Goal: Task Accomplishment & Management: Manage account settings

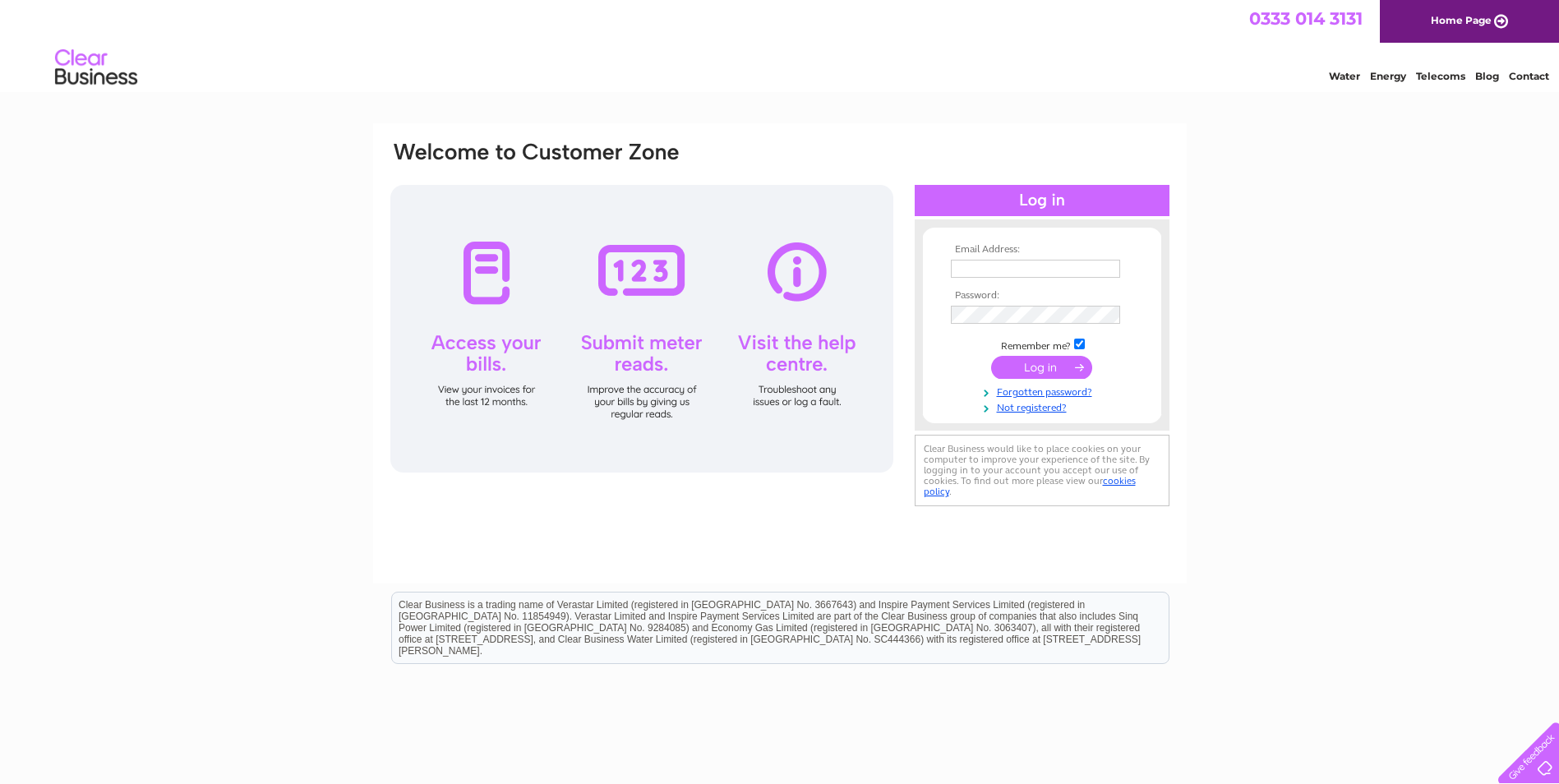
type input "[PERSON_NAME][EMAIL_ADDRESS][DOMAIN_NAME]"
click at [1046, 368] on input "submit" at bounding box center [1041, 367] width 101 height 23
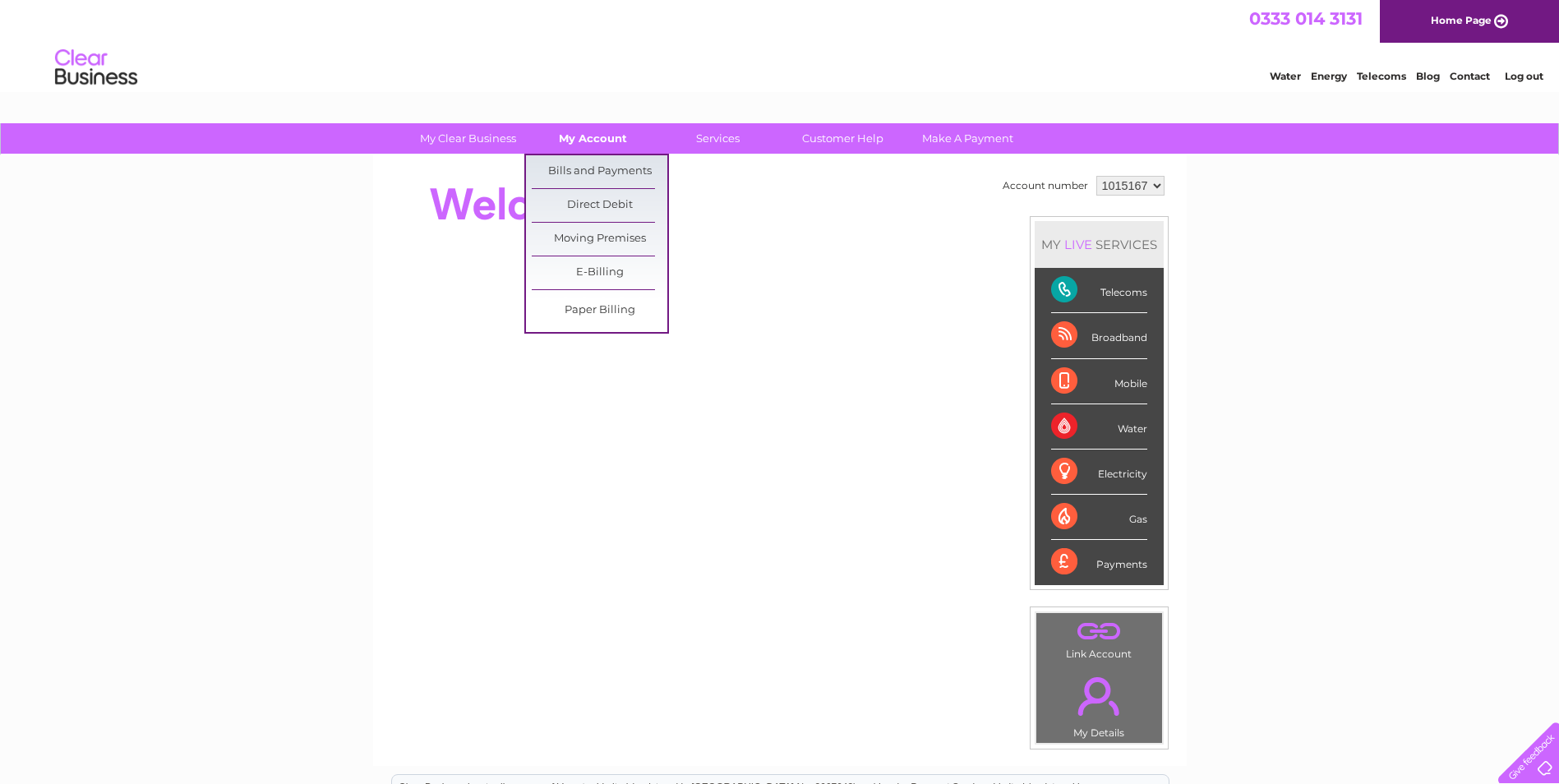
click at [589, 136] on link "My Account" at bounding box center [593, 139] width 136 height 30
click at [599, 166] on link "Bills and Payments" at bounding box center [599, 172] width 136 height 33
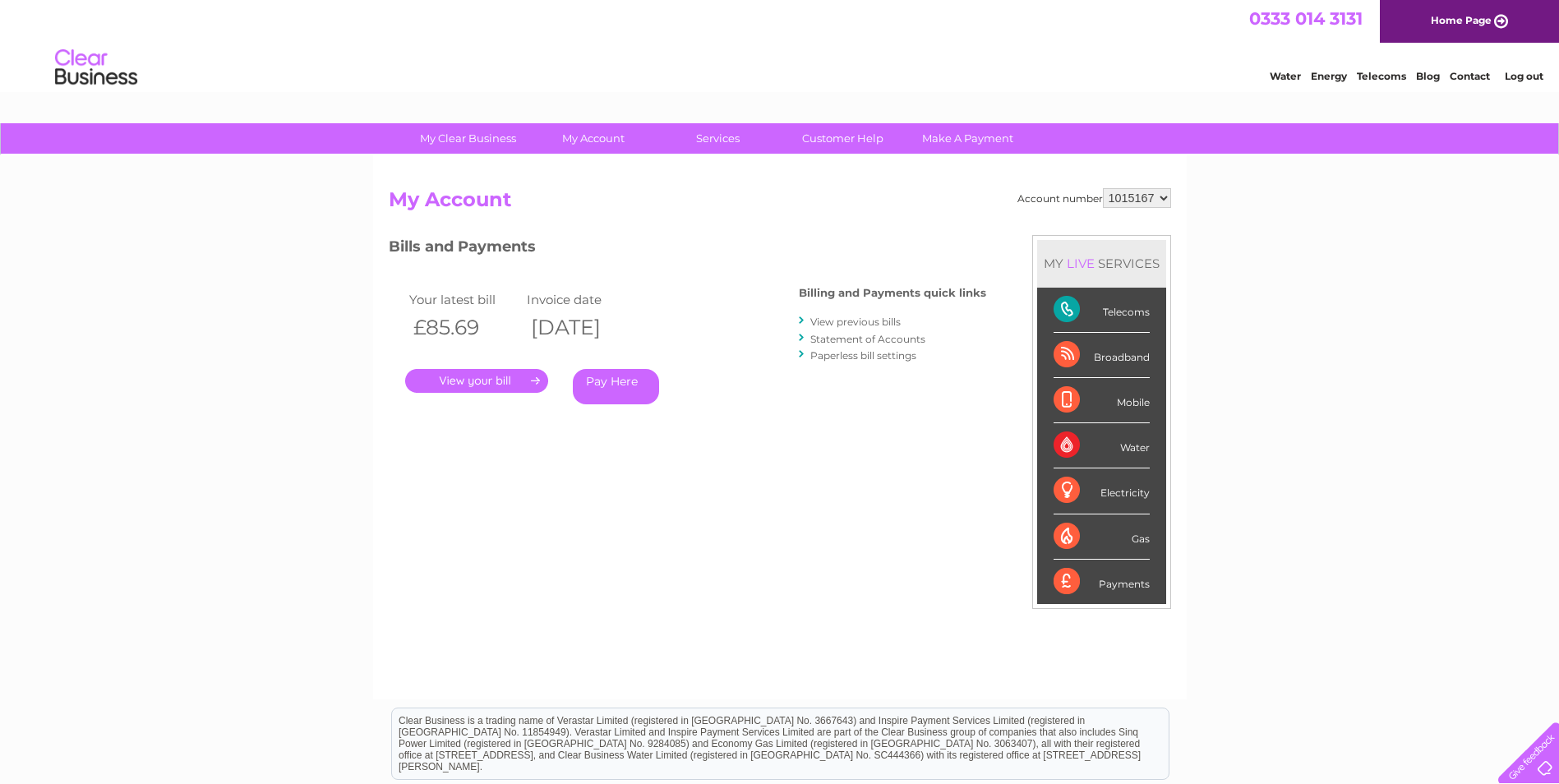
click at [513, 381] on link "." at bounding box center [477, 380] width 143 height 24
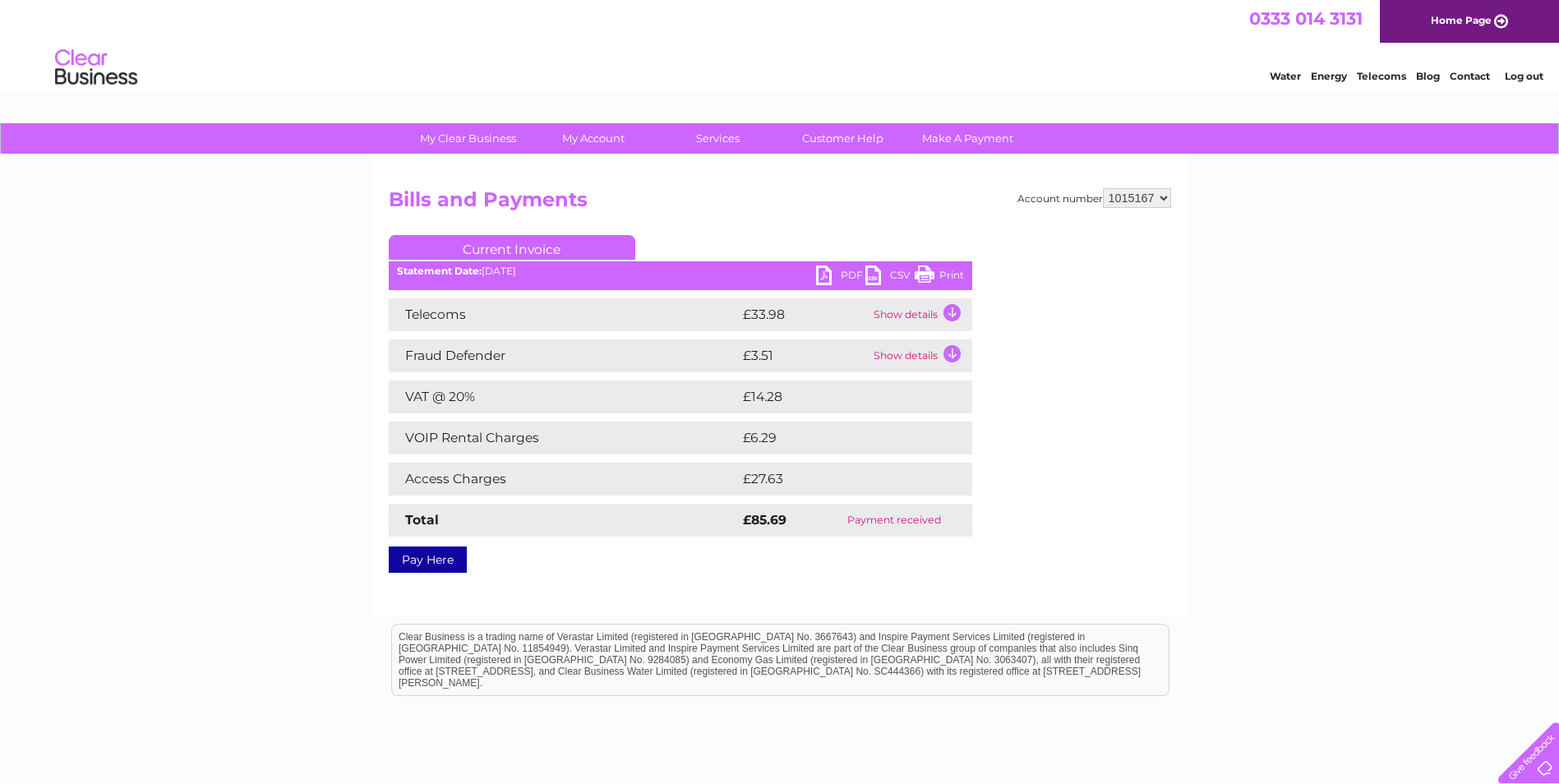
click at [836, 272] on link "PDF" at bounding box center [841, 277] width 49 height 24
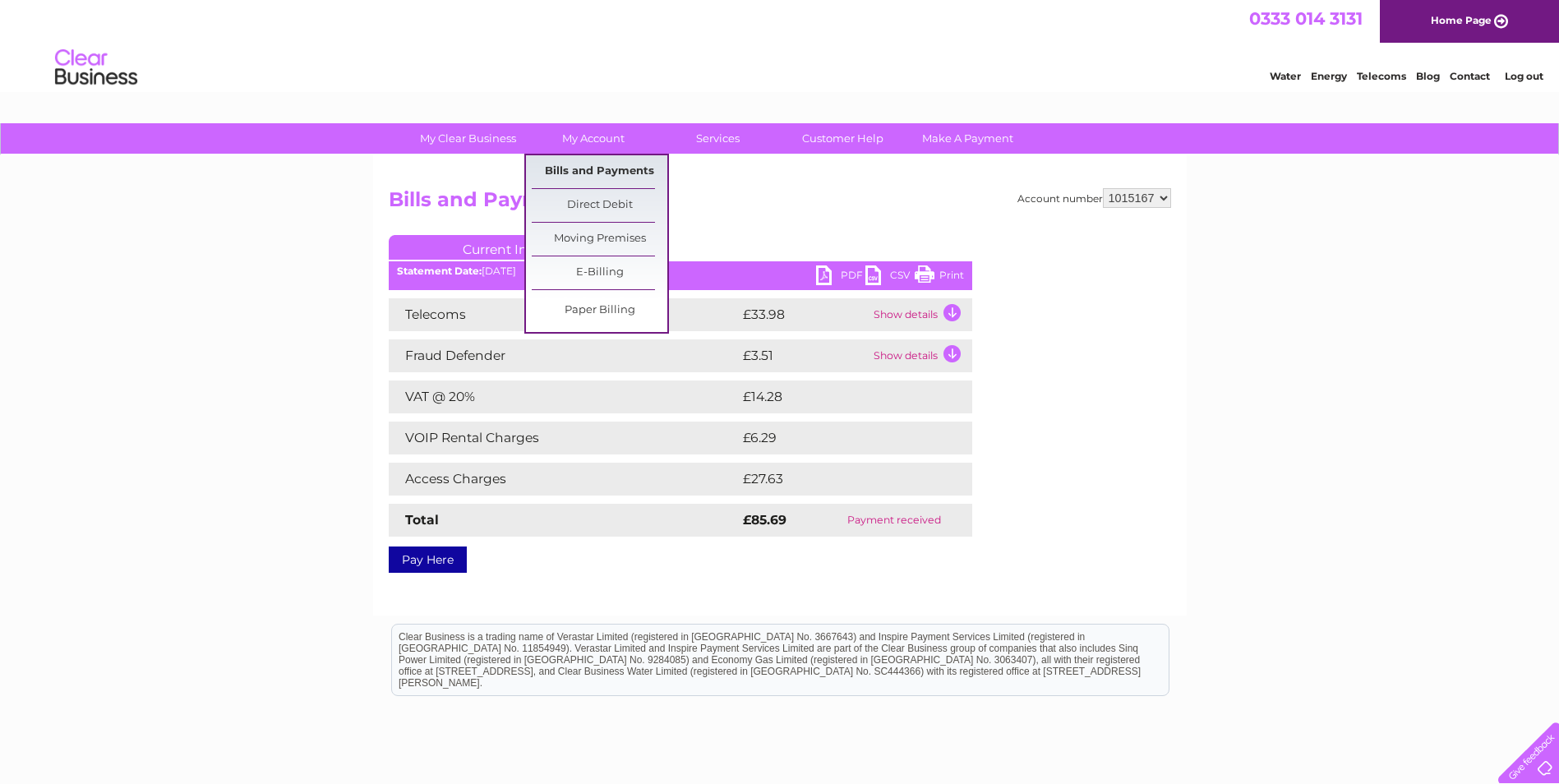
click at [601, 172] on link "Bills and Payments" at bounding box center [599, 172] width 136 height 33
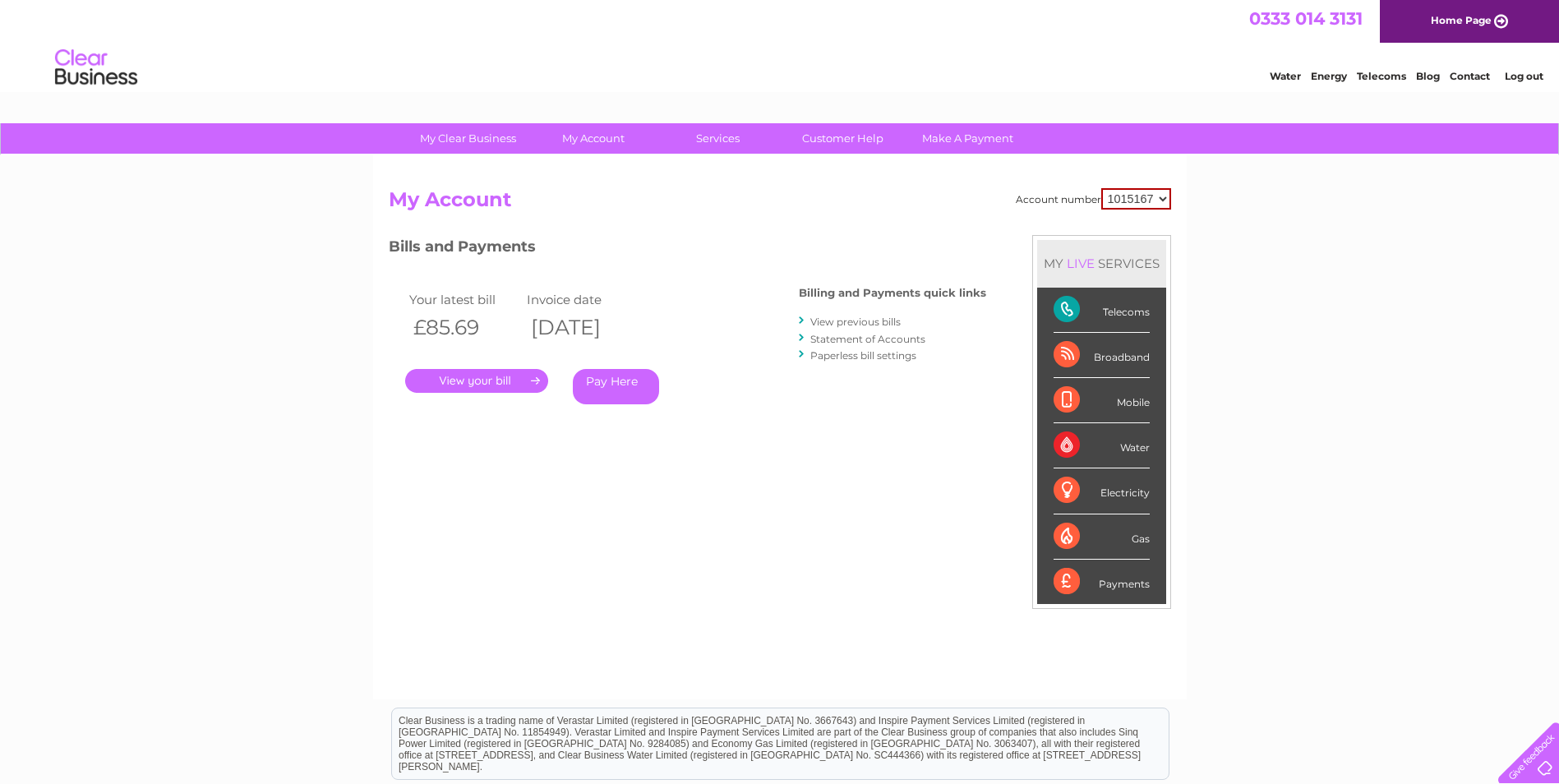
click at [862, 318] on link "View previous bills" at bounding box center [856, 321] width 90 height 12
click at [870, 323] on link "View previous bills" at bounding box center [856, 321] width 90 height 12
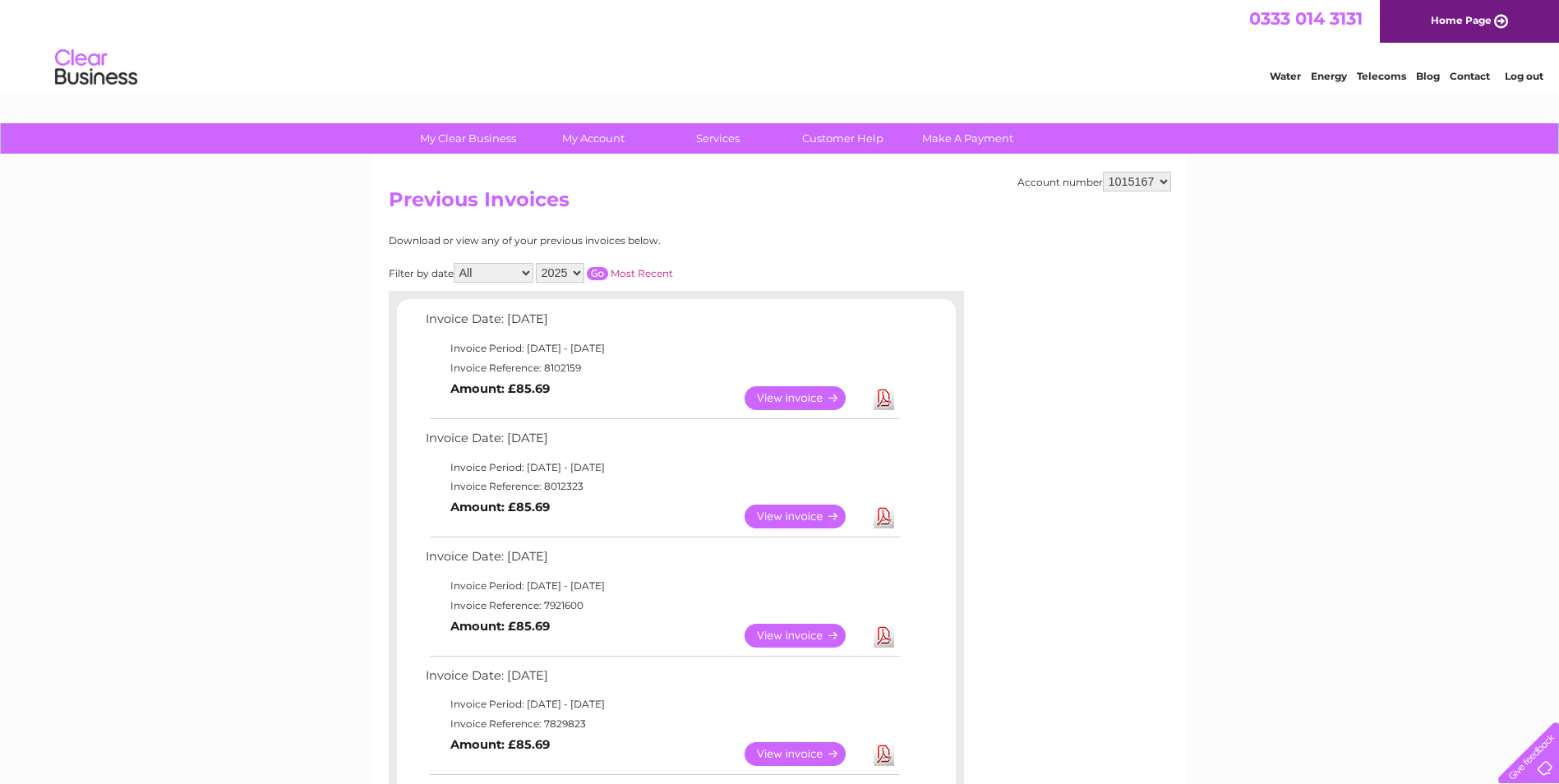
click at [795, 514] on link "View" at bounding box center [805, 515] width 121 height 24
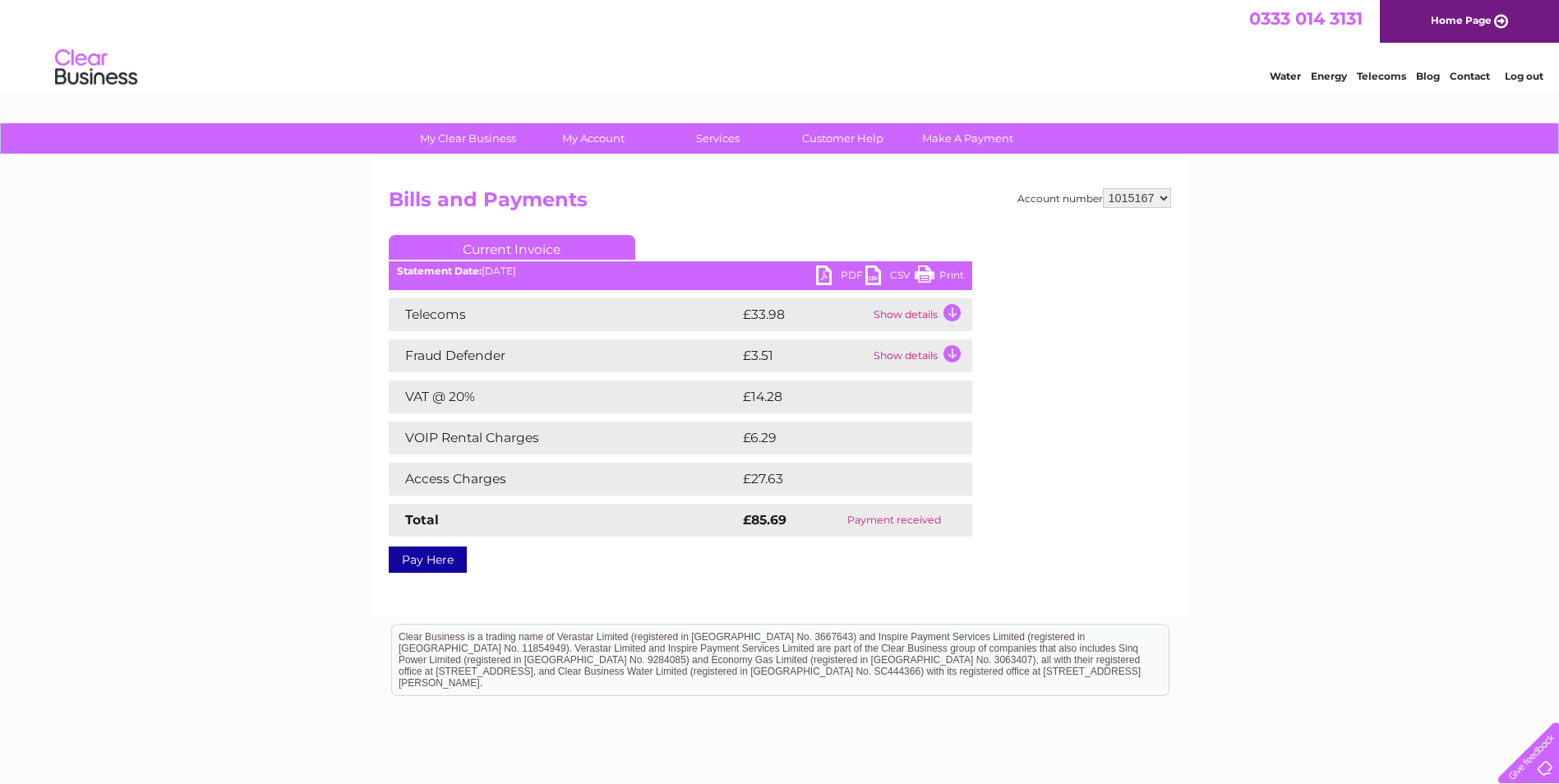
click at [839, 272] on link "PDF" at bounding box center [841, 277] width 49 height 24
click at [836, 275] on link "PDF" at bounding box center [841, 277] width 49 height 24
click at [813, 208] on h2 "Bills and Payments" at bounding box center [780, 204] width 782 height 31
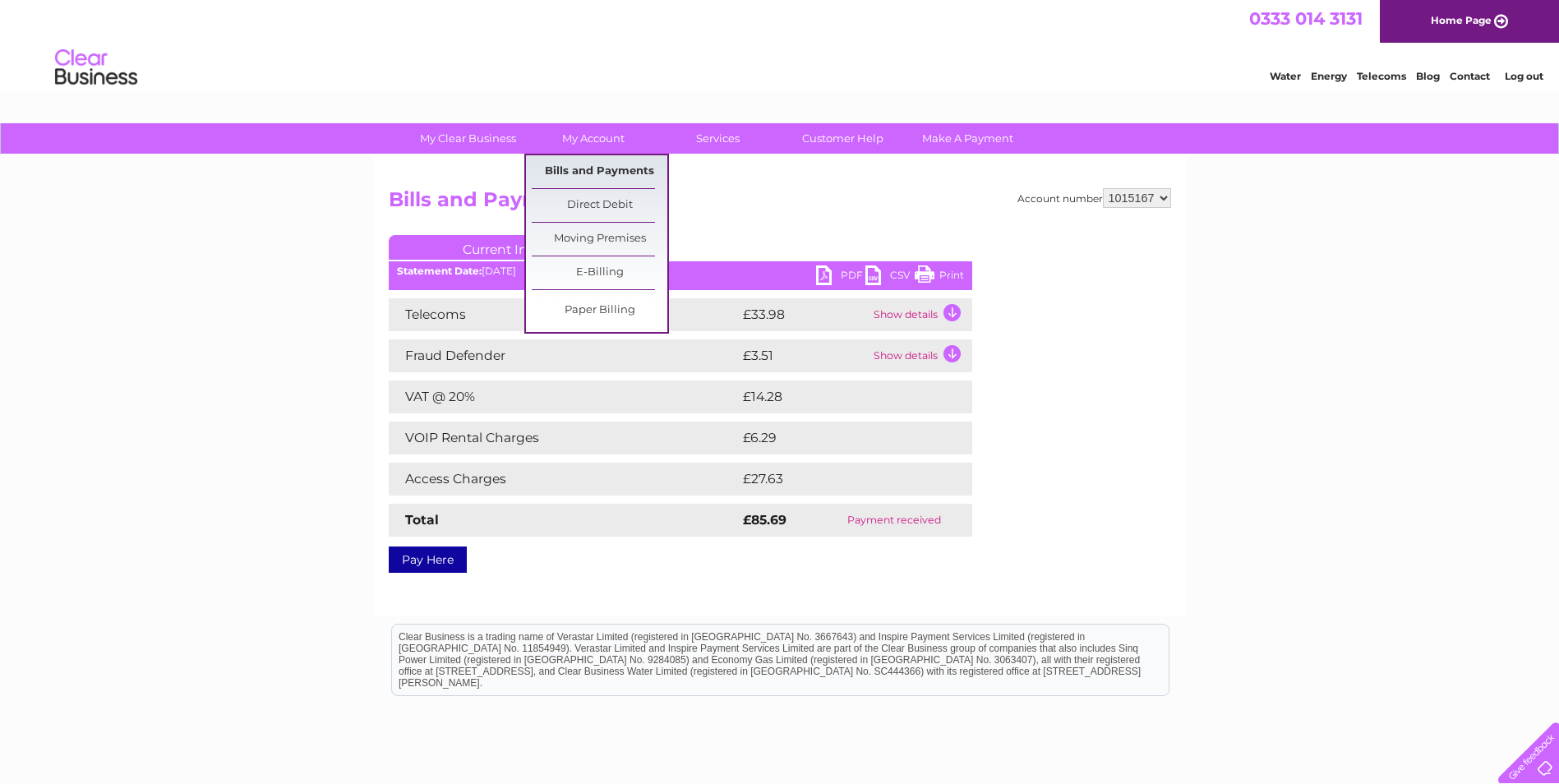
click at [603, 168] on link "Bills and Payments" at bounding box center [599, 172] width 136 height 33
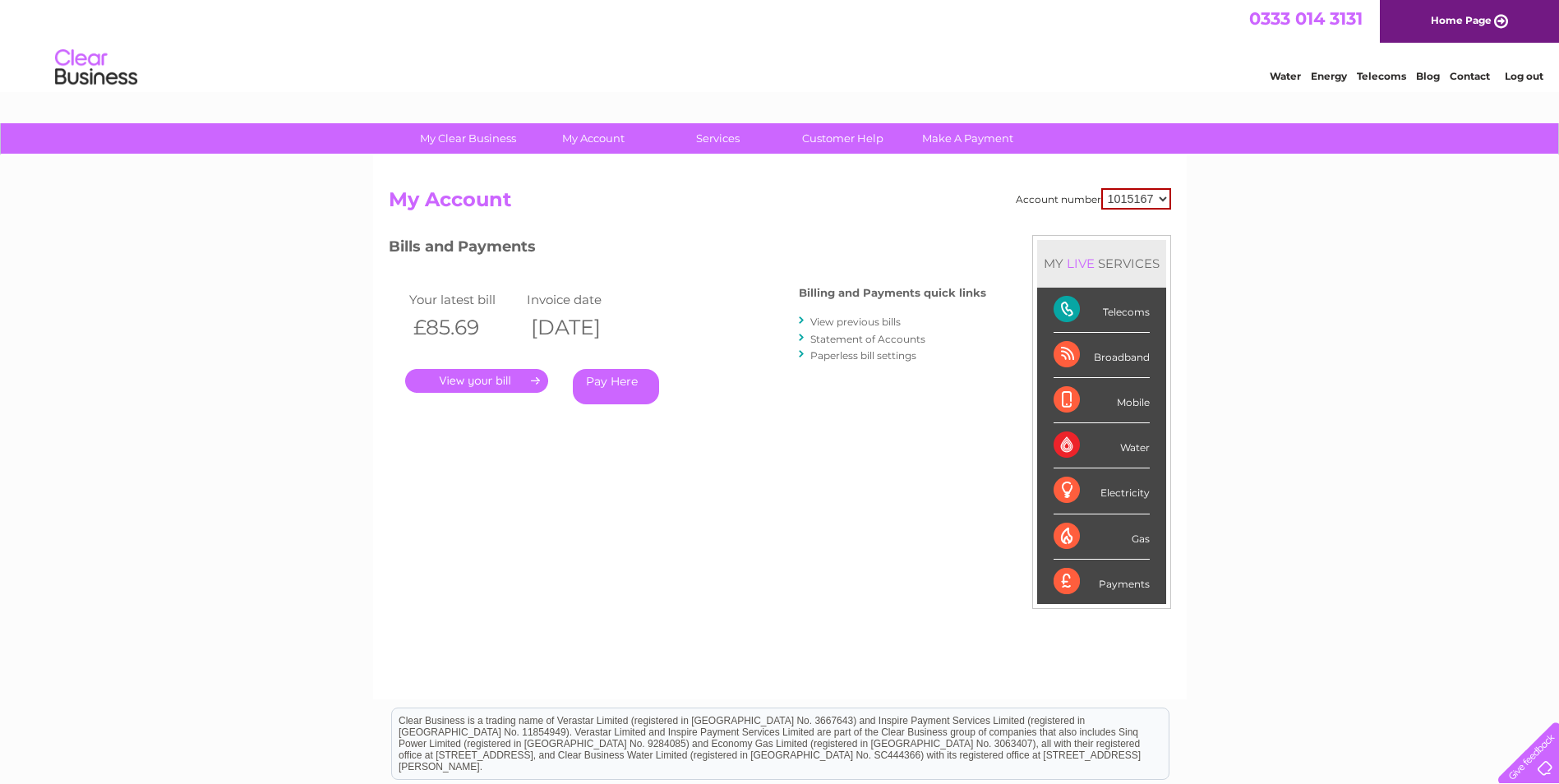
click at [854, 323] on link "View previous bills" at bounding box center [856, 321] width 90 height 12
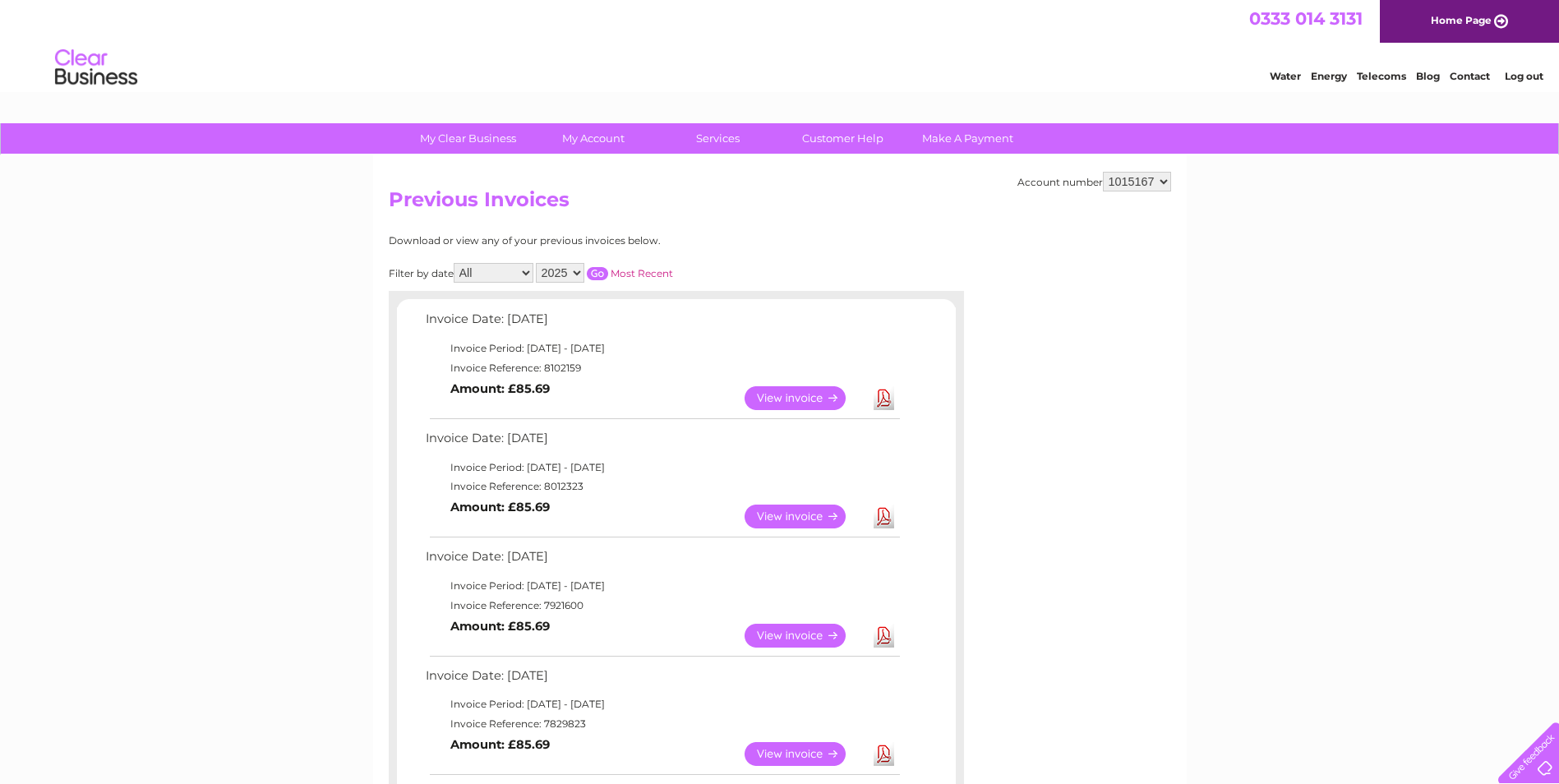
click at [779, 631] on link "View" at bounding box center [805, 635] width 121 height 24
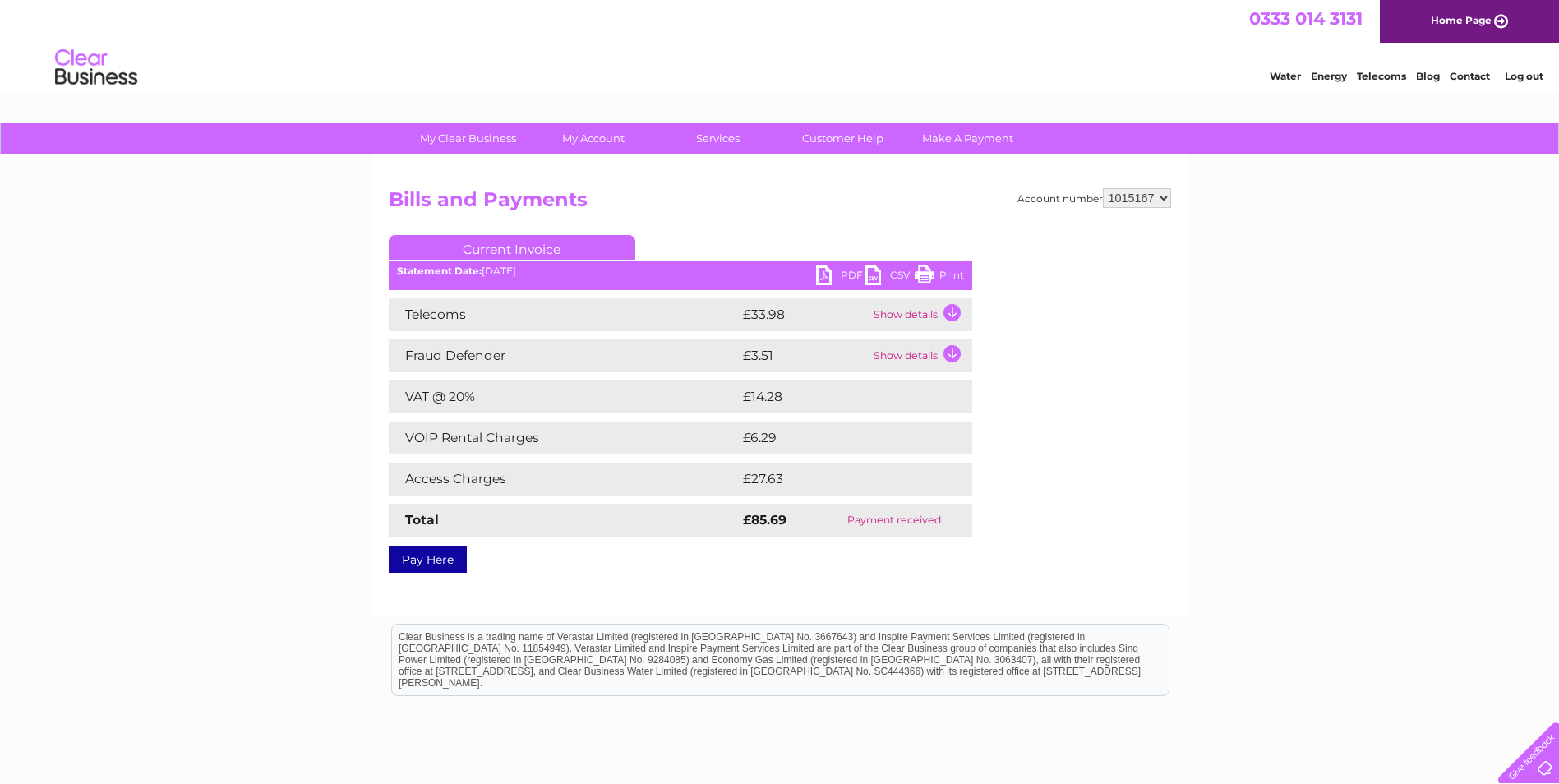
click at [845, 276] on link "PDF" at bounding box center [841, 277] width 49 height 24
